Goal: Information Seeking & Learning: Stay updated

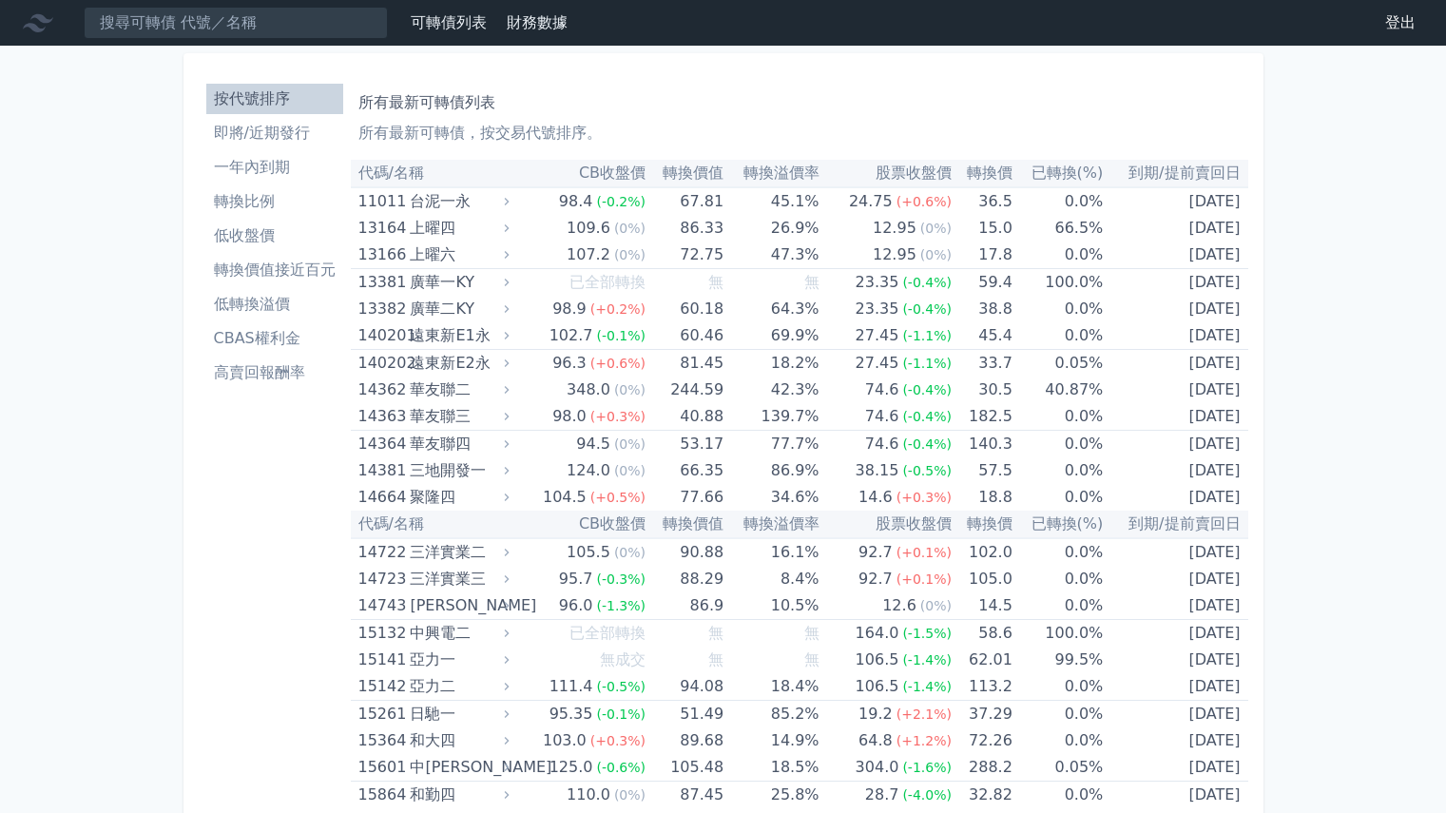
click at [302, 135] on li "即將/近期發行" at bounding box center [274, 133] width 137 height 23
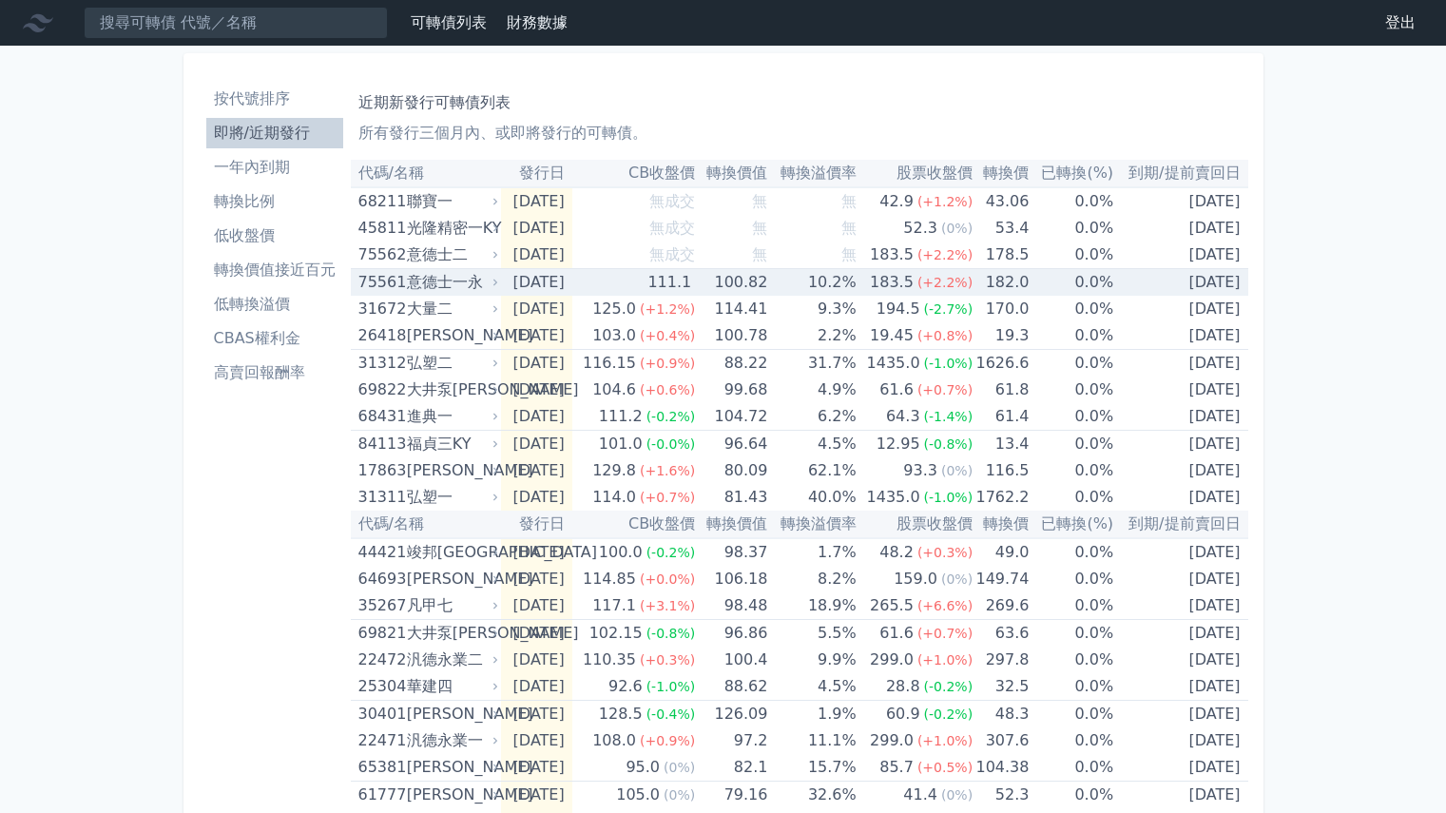
click at [499, 280] on icon at bounding box center [496, 283] width 12 height 12
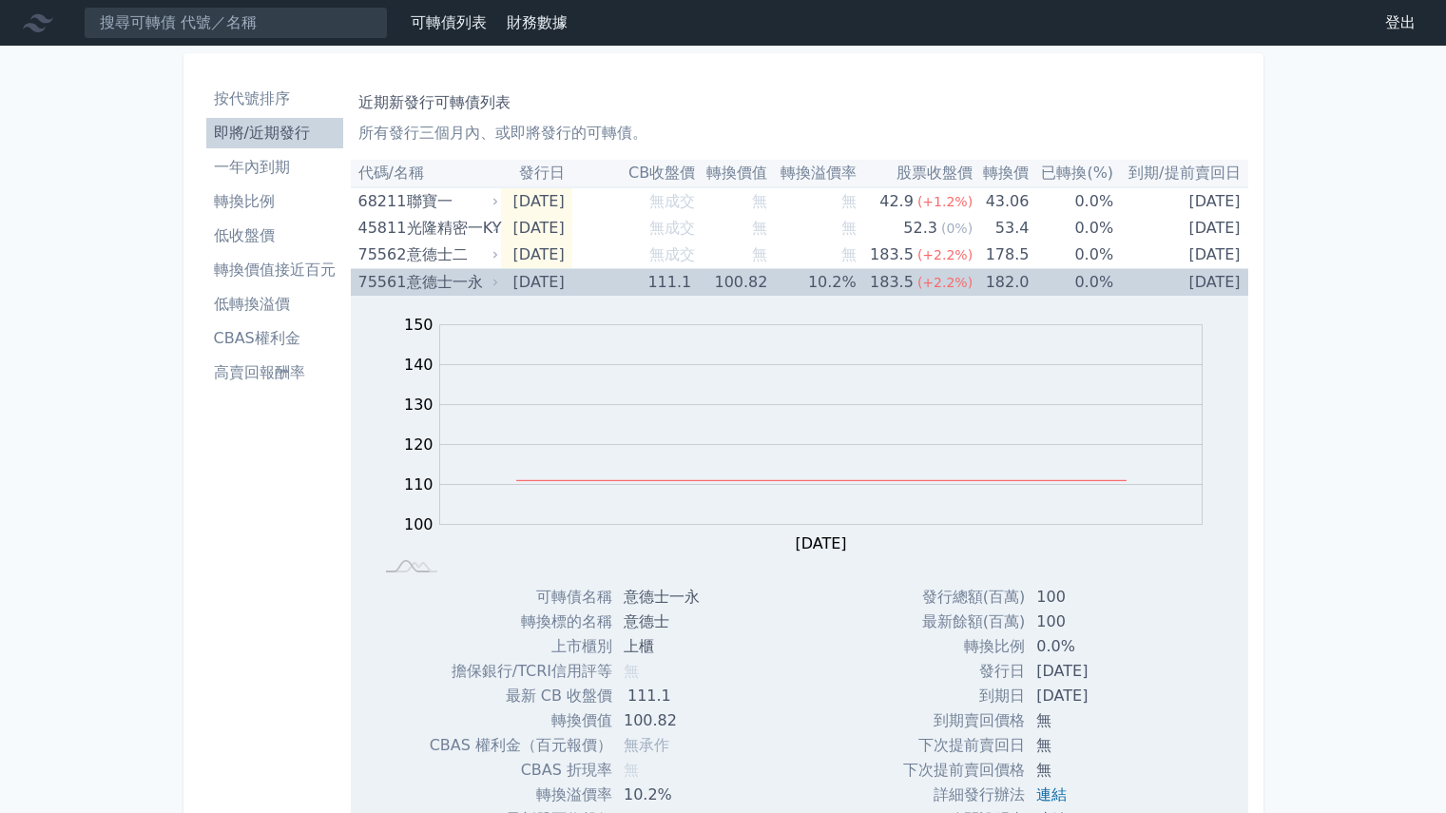
click at [499, 280] on icon at bounding box center [496, 283] width 12 height 12
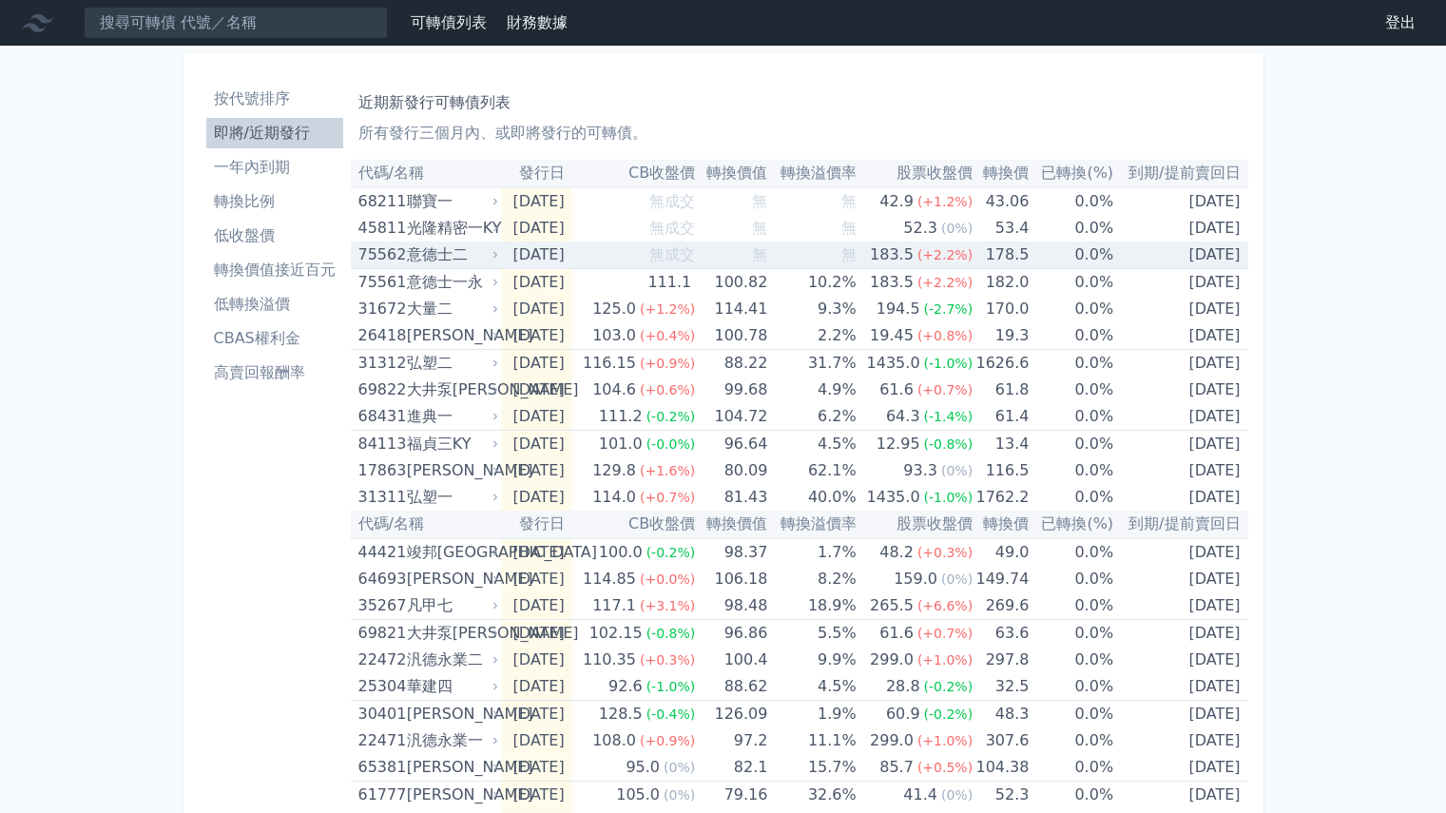
click at [493, 255] on icon at bounding box center [496, 255] width 12 height 12
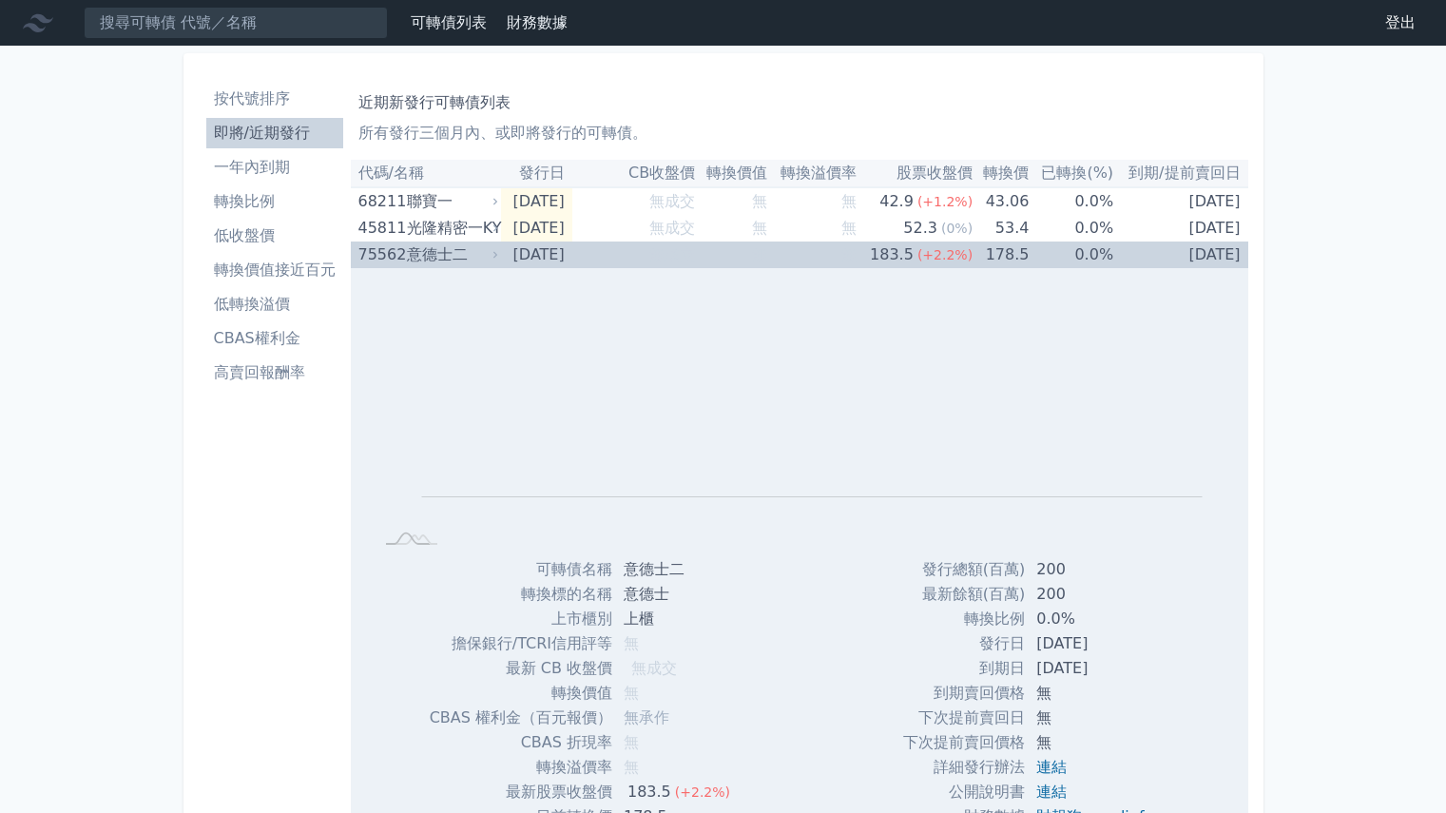
click at [490, 257] on icon at bounding box center [496, 255] width 12 height 12
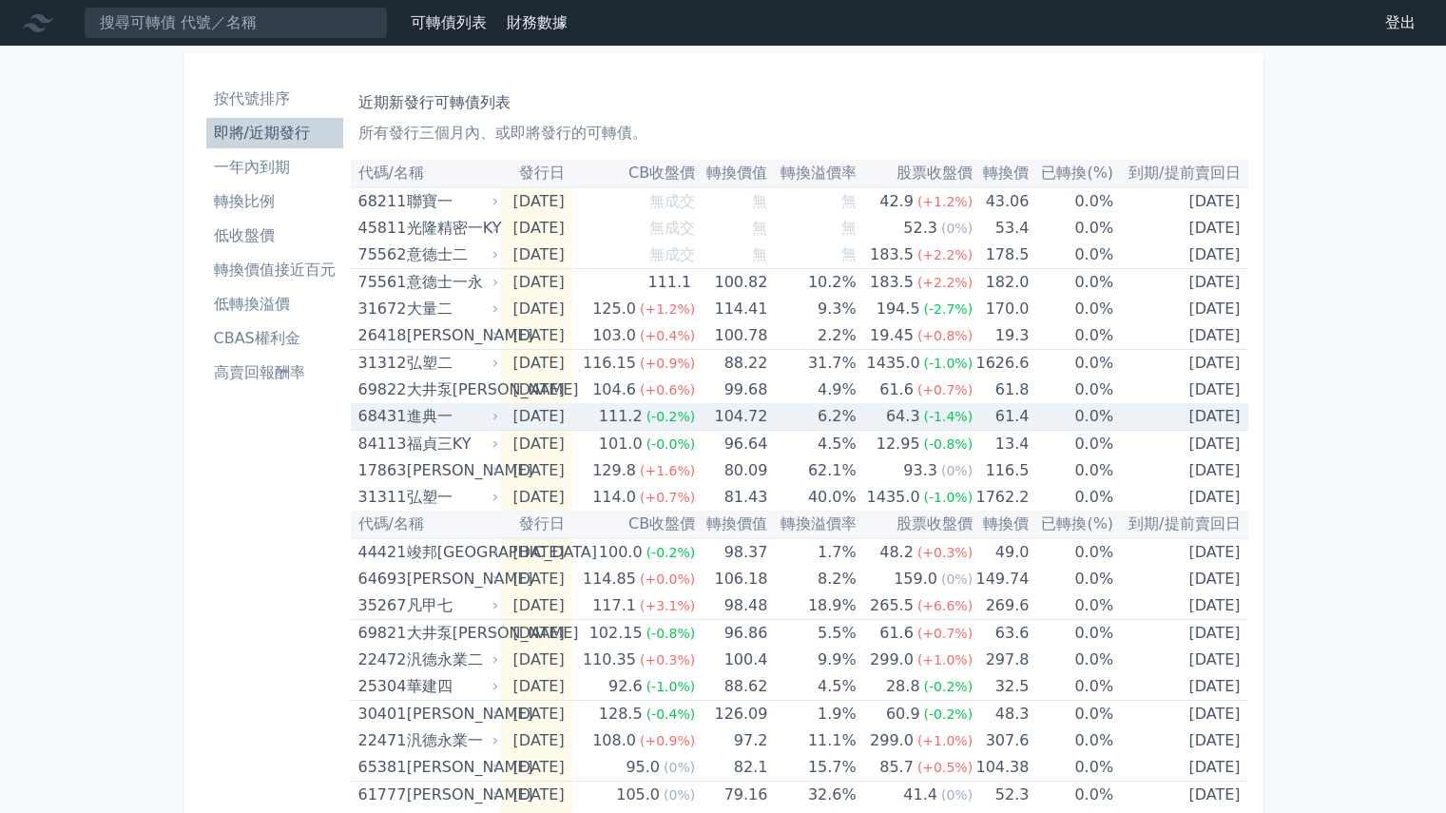
click at [493, 415] on icon at bounding box center [496, 417] width 12 height 12
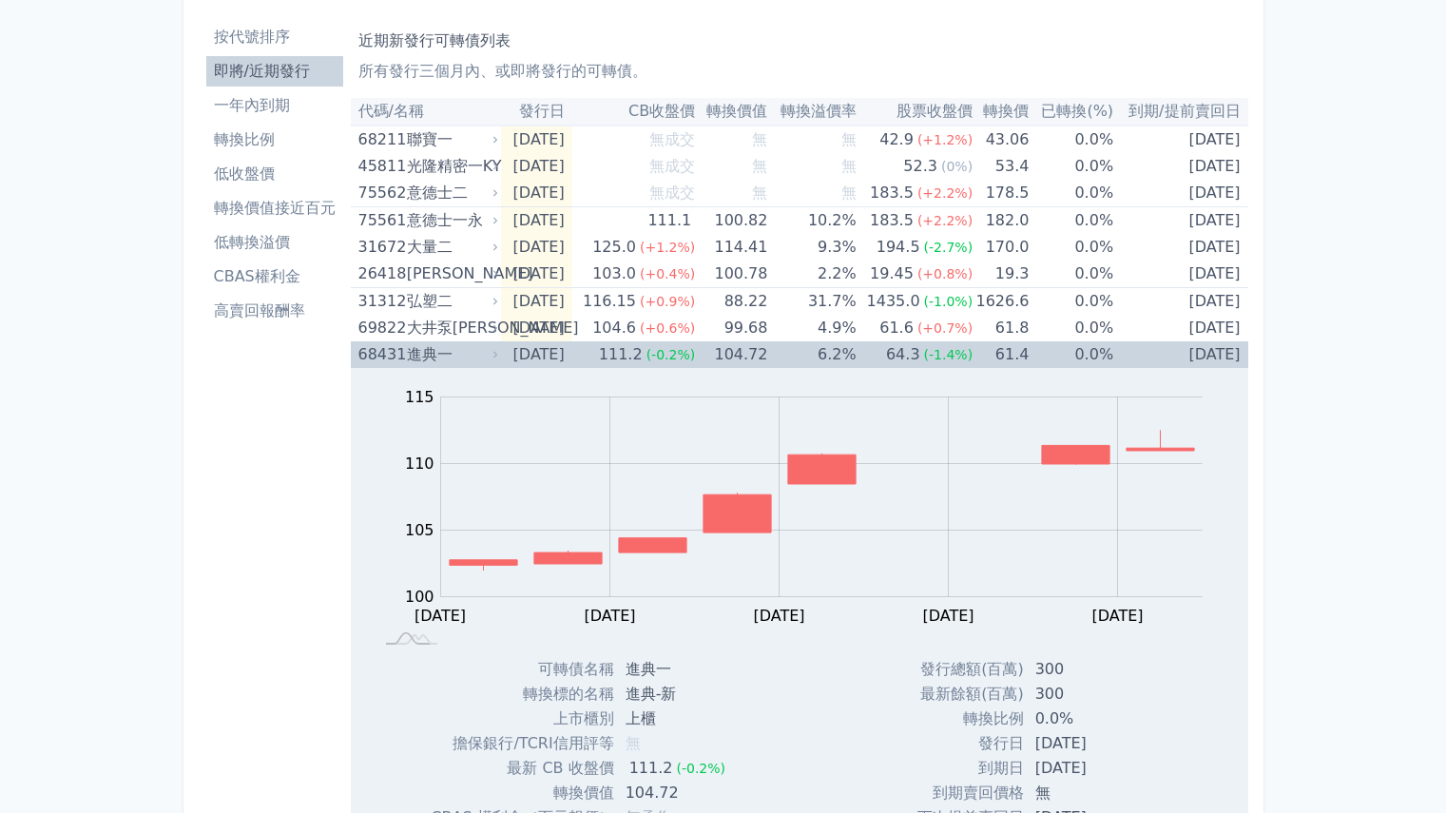
scroll to position [95, 0]
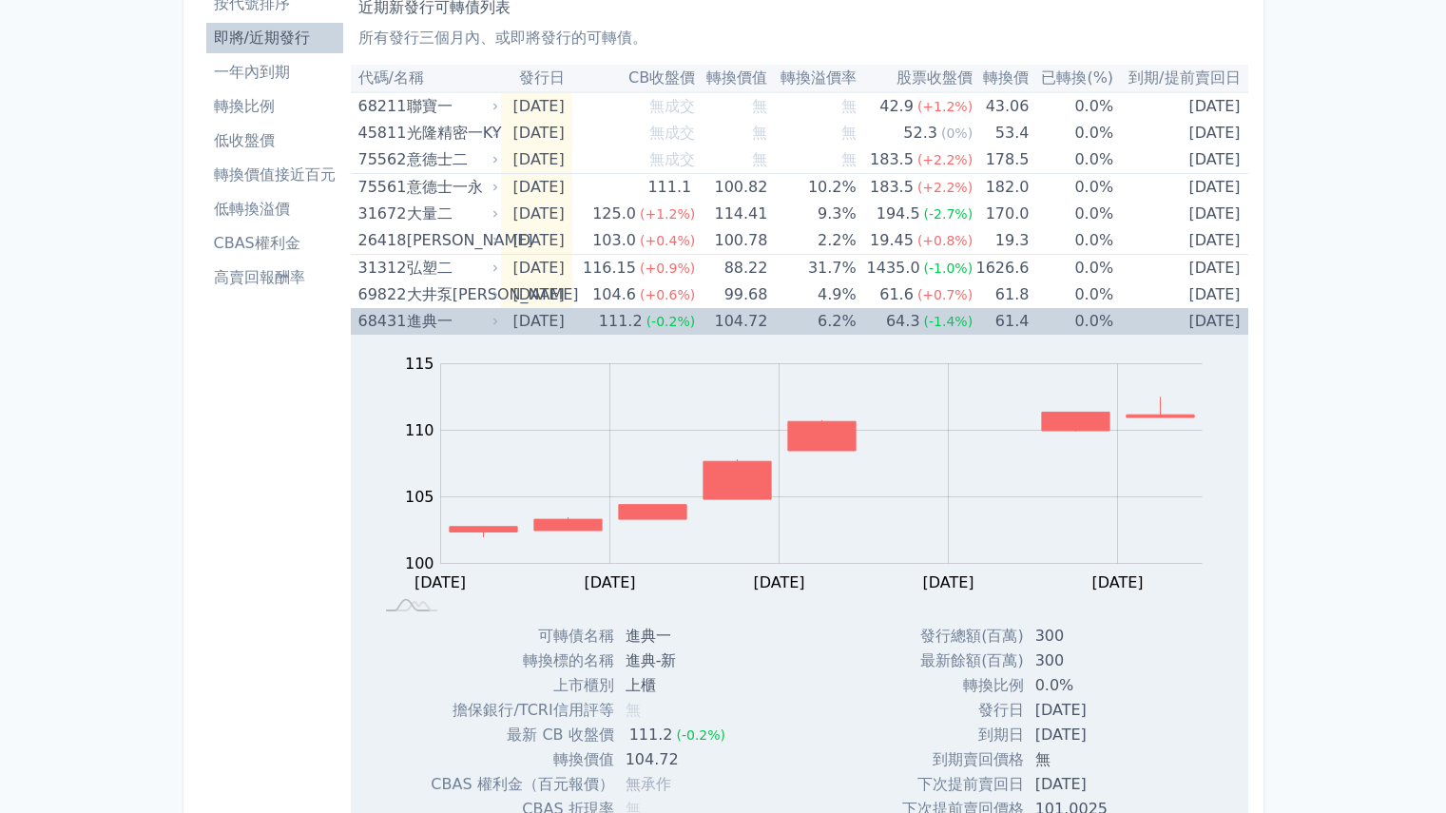
click at [495, 323] on icon at bounding box center [496, 322] width 12 height 12
